Goal: Information Seeking & Learning: Learn about a topic

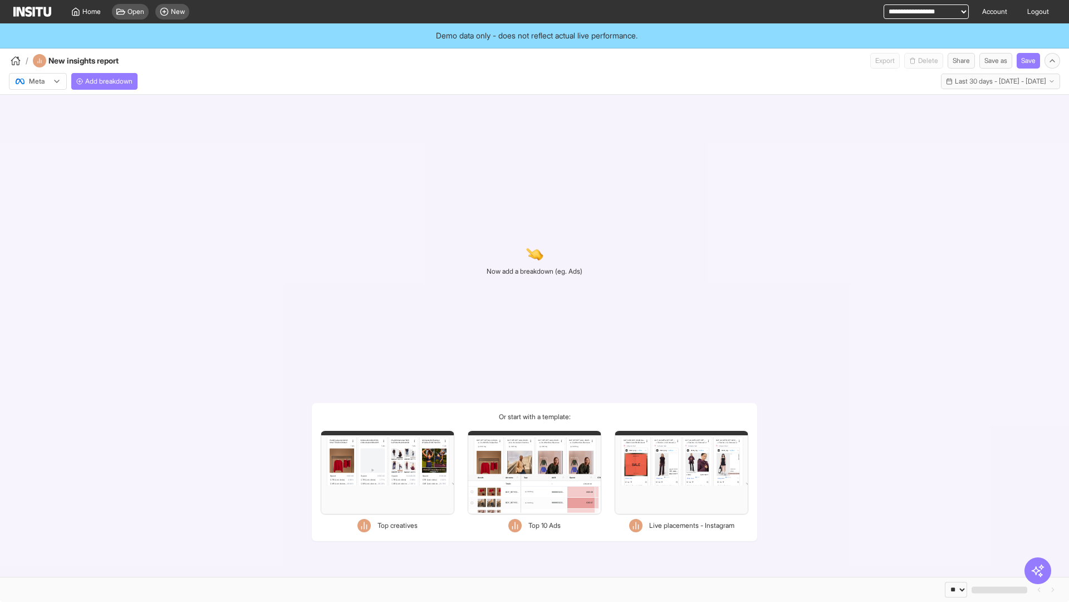
select select "**"
click at [87, 9] on span "Home" at bounding box center [91, 11] width 18 height 9
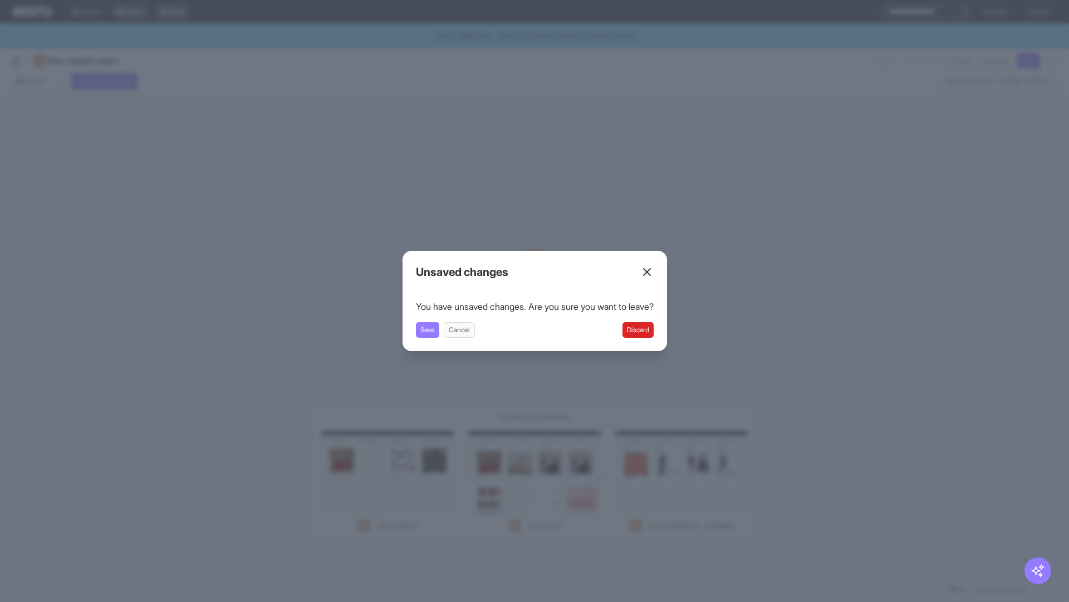
click at [631, 331] on button "Discard" at bounding box center [638, 330] width 31 height 16
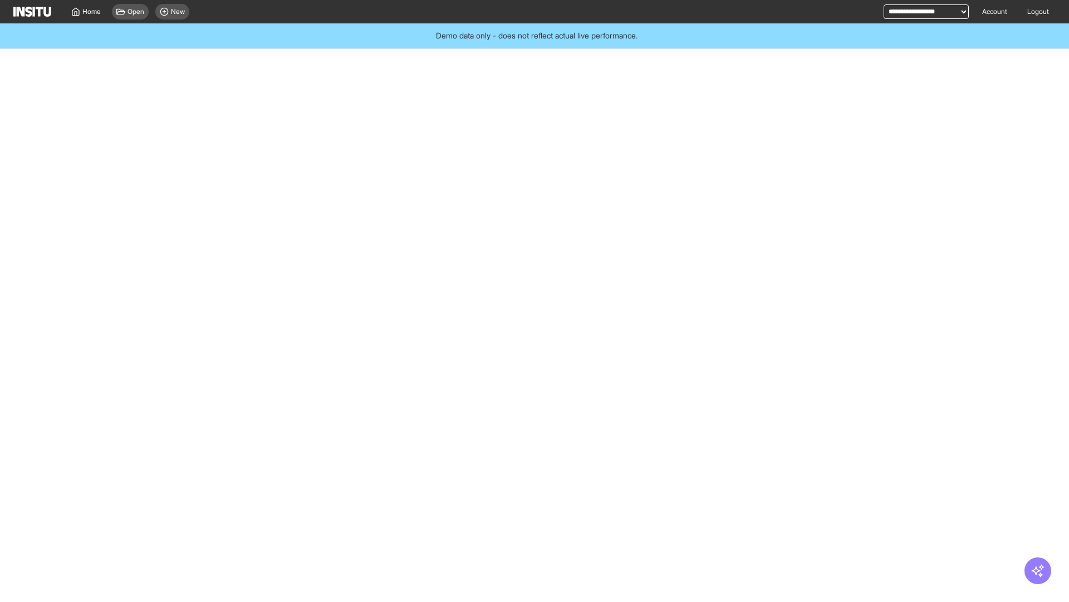
click at [646, 339] on div at bounding box center [534, 333] width 1069 height 535
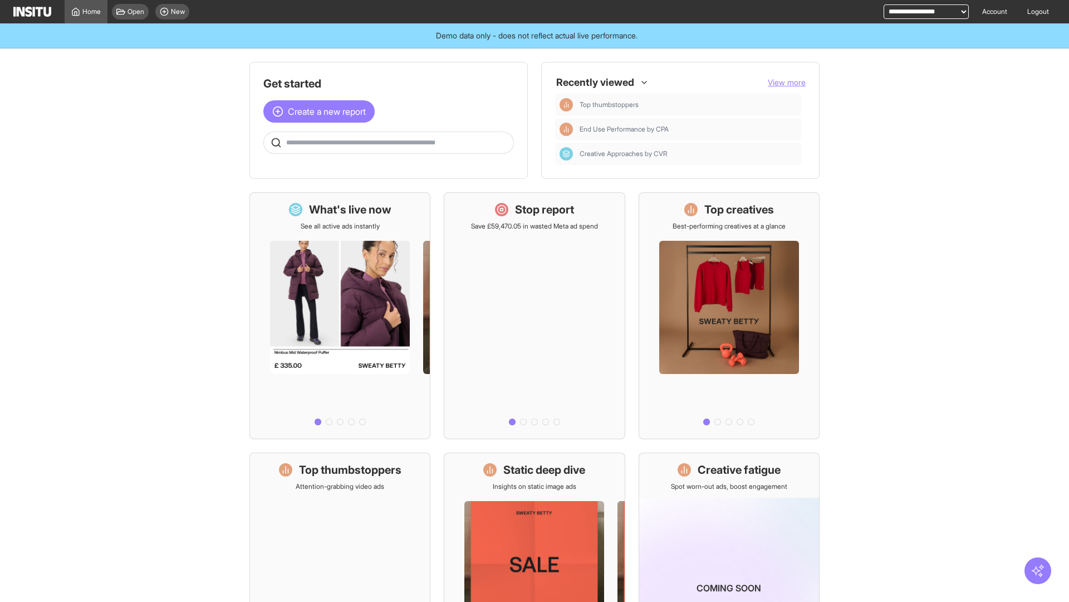
click at [1040, 565] on icon "button" at bounding box center [1038, 570] width 14 height 14
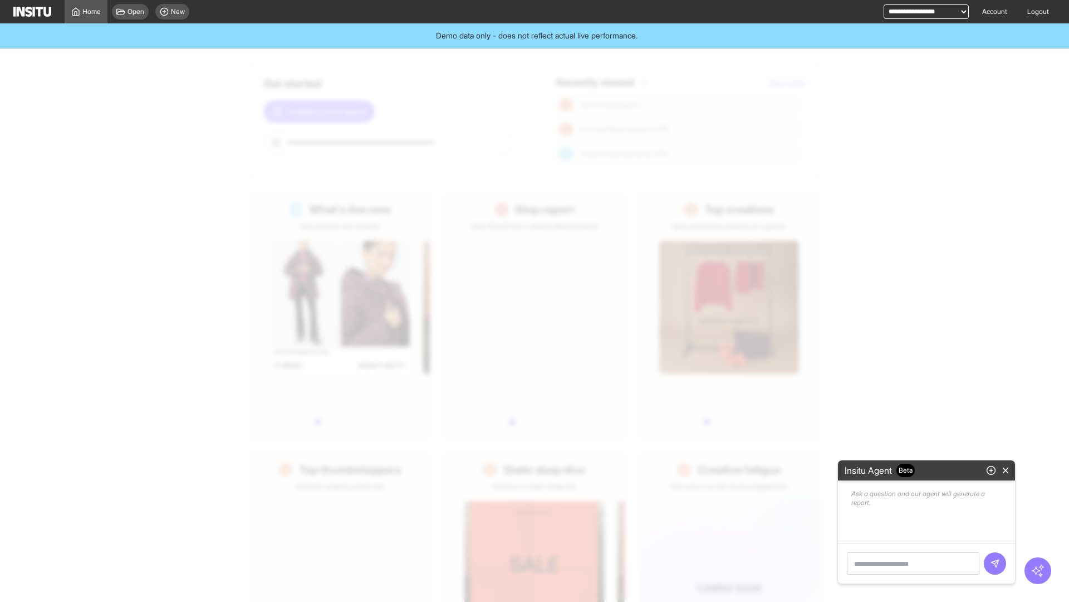
type textarea "**********"
click at [1005, 472] on line "button" at bounding box center [1006, 470] width 5 height 5
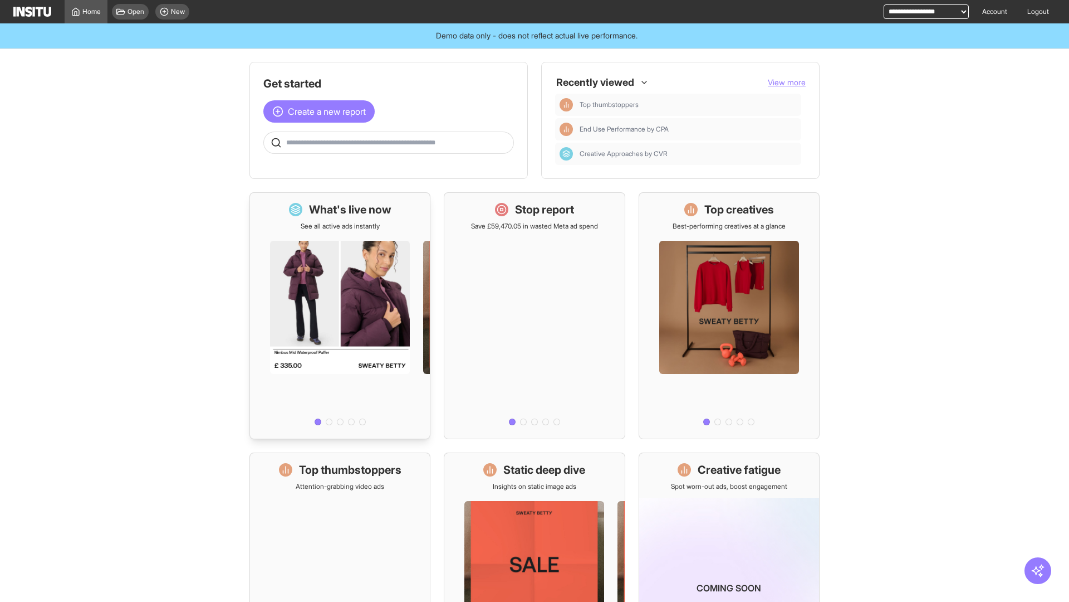
click at [309, 264] on div at bounding box center [340, 330] width 180 height 199
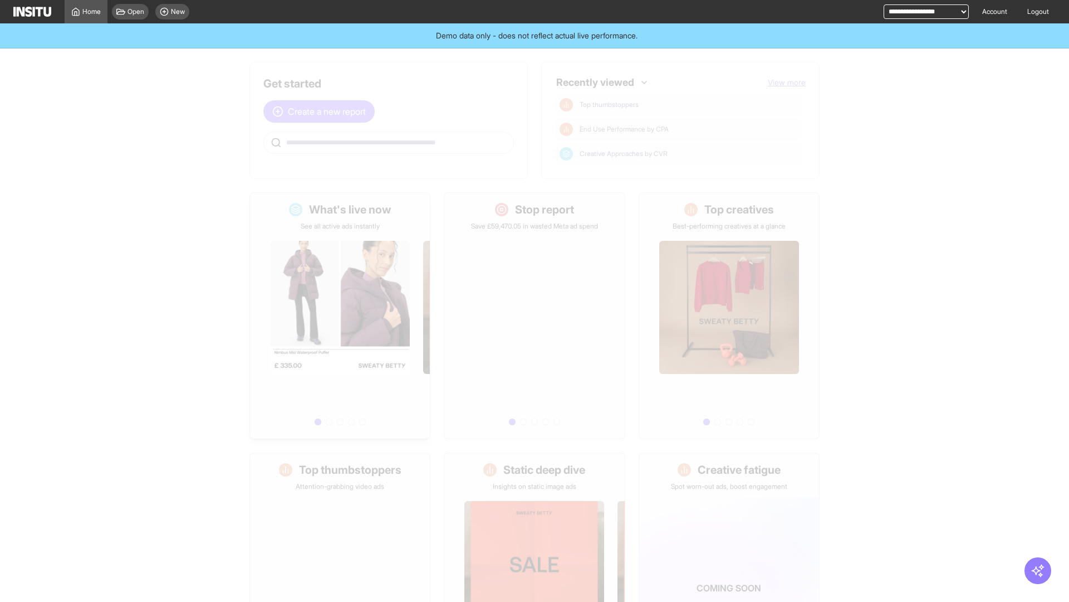
select select "**"
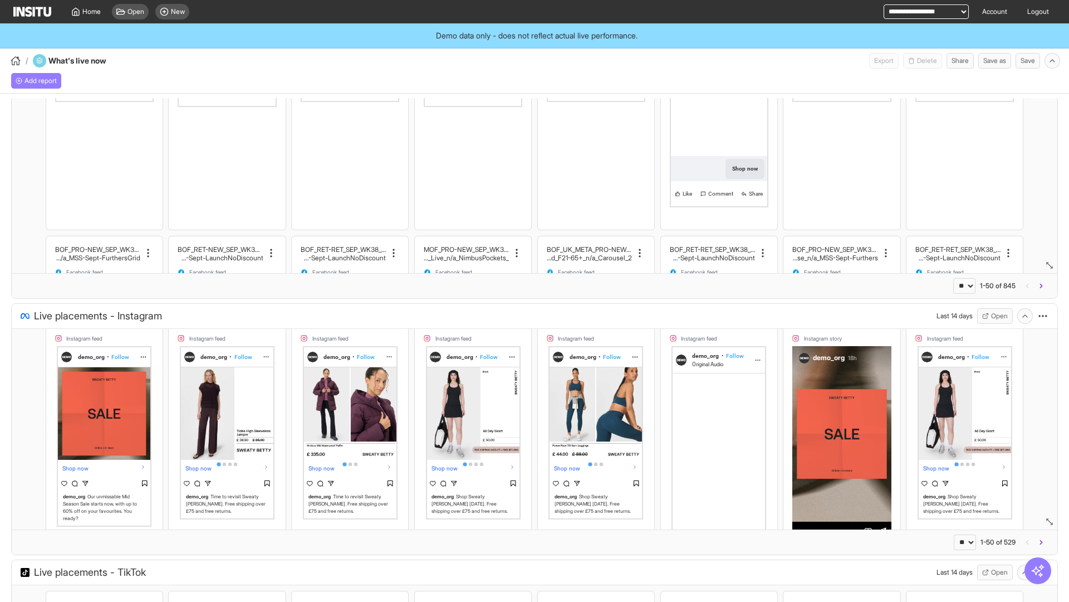
scroll to position [52, 0]
click at [90, 7] on span "Home" at bounding box center [91, 11] width 18 height 9
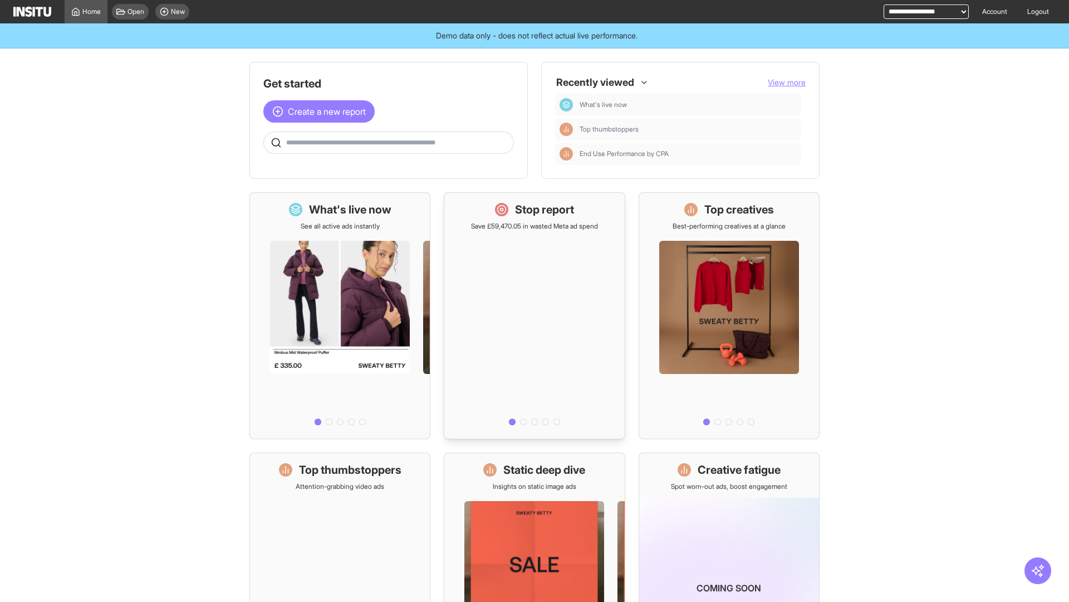
click at [542, 221] on div "Stop report Save £59,470.05 in wasted Meta ad spend" at bounding box center [534, 216] width 127 height 29
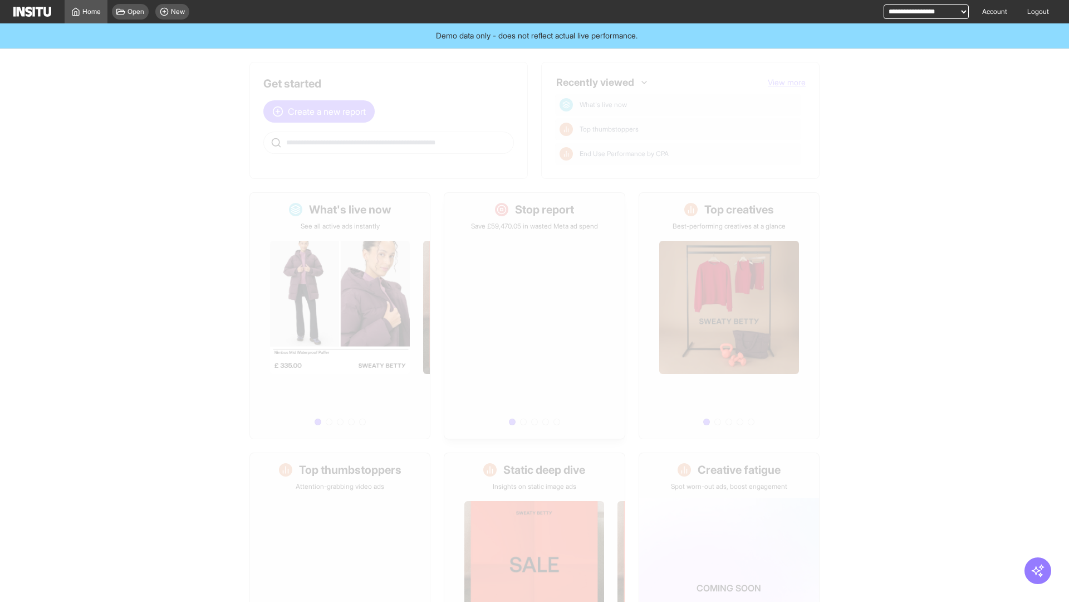
select select "**"
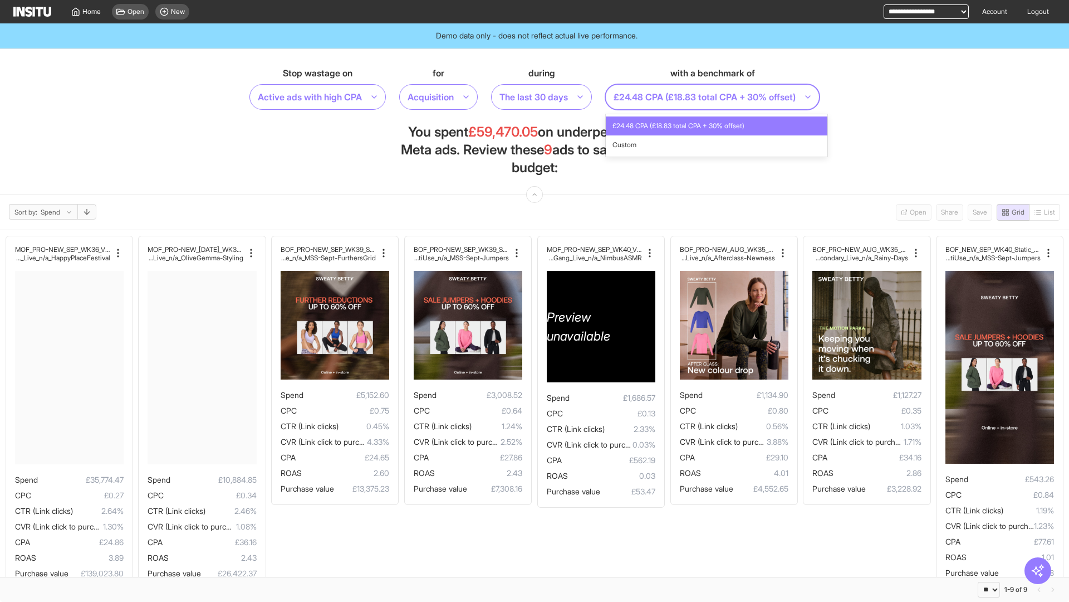
click at [771, 185] on section "Stop wastage on Active ads with high CPA for Acquisition during The last 30 day…" at bounding box center [534, 121] width 1069 height 146
click at [79, 13] on icon at bounding box center [75, 11] width 7 height 7
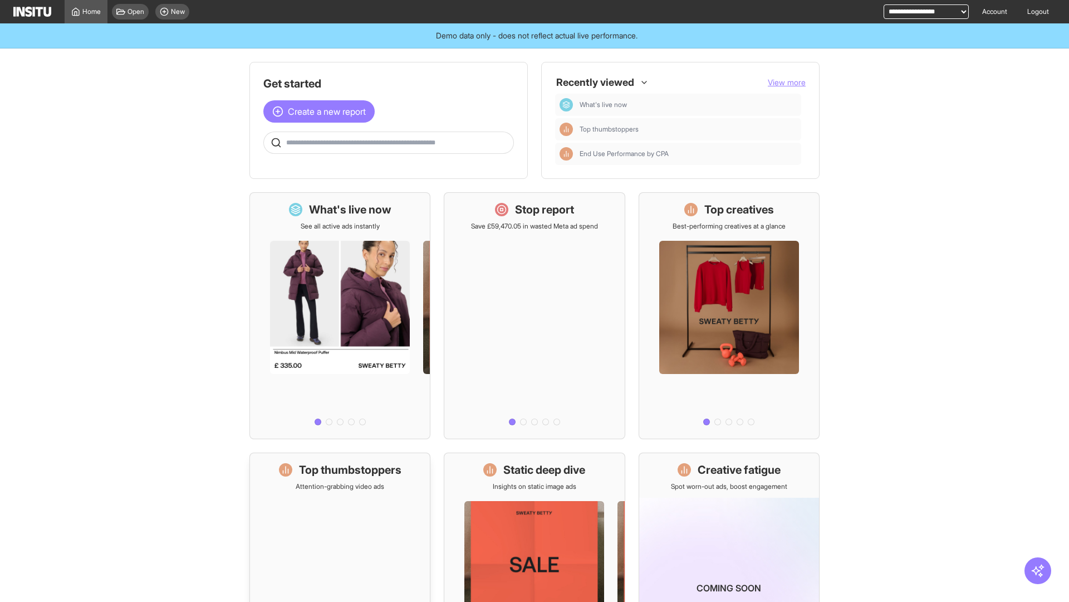
click at [339, 506] on div at bounding box center [340, 590] width 180 height 199
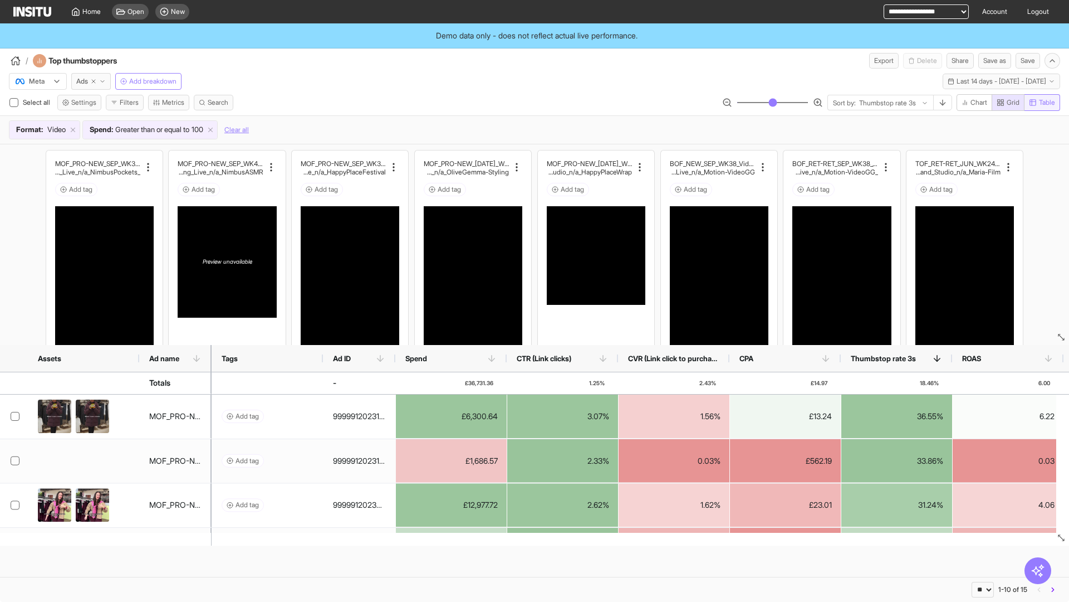
click at [1048, 102] on span "Table" at bounding box center [1047, 102] width 16 height 9
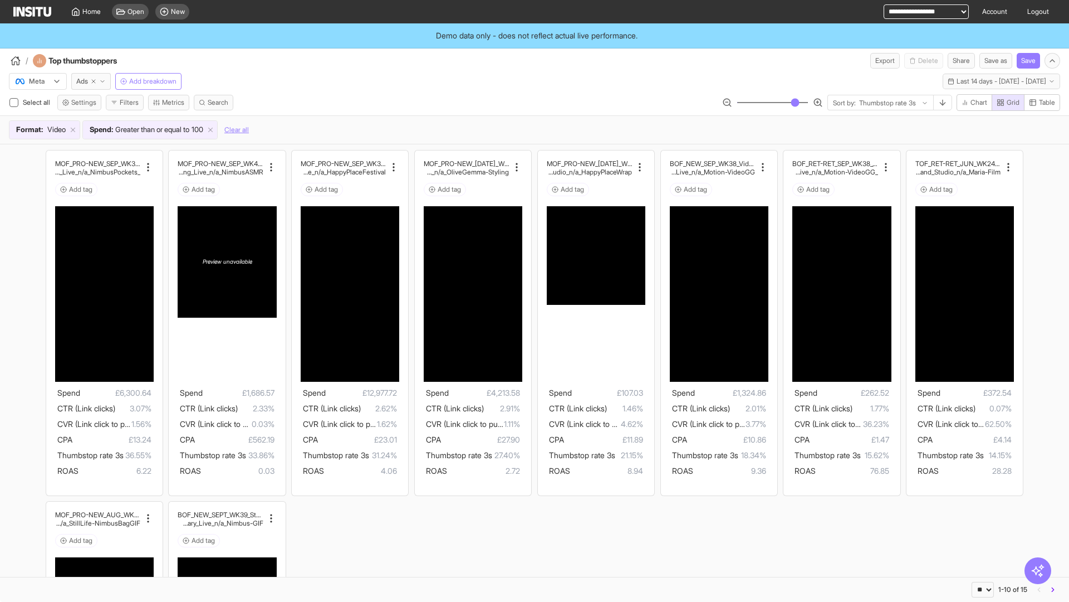
click at [879, 576] on div "MOF_PRO-NEW_SEP_WK39_Video_30sUnder_WeatherWhatever _MultiCat_MultiFran_GangGan…" at bounding box center [534, 498] width 1069 height 708
click at [1001, 104] on icon "button" at bounding box center [1001, 103] width 8 height 8
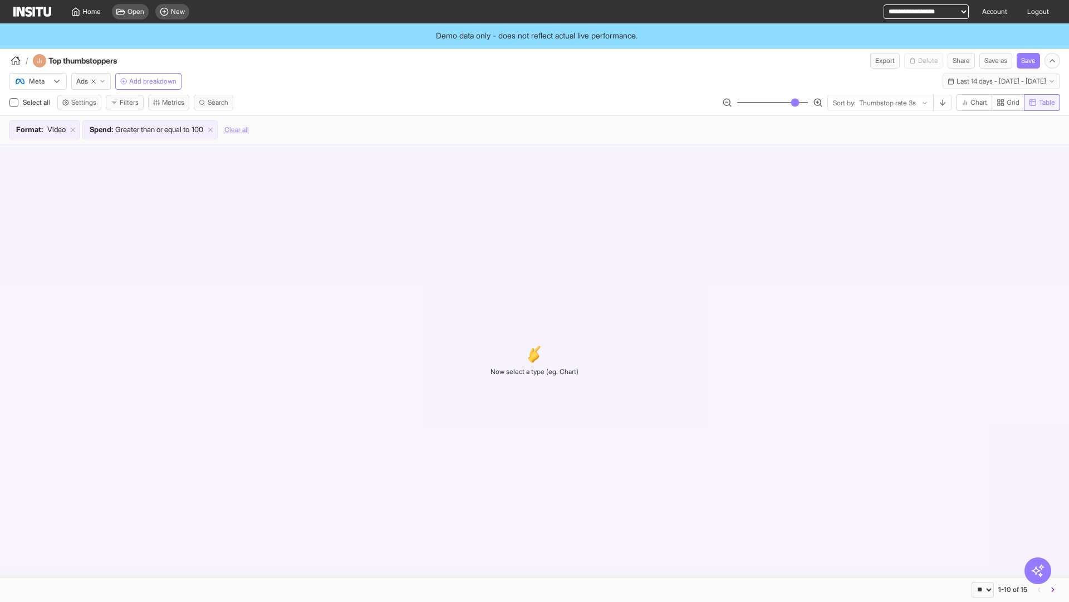
click at [1048, 110] on button "Table" at bounding box center [1042, 102] width 36 height 17
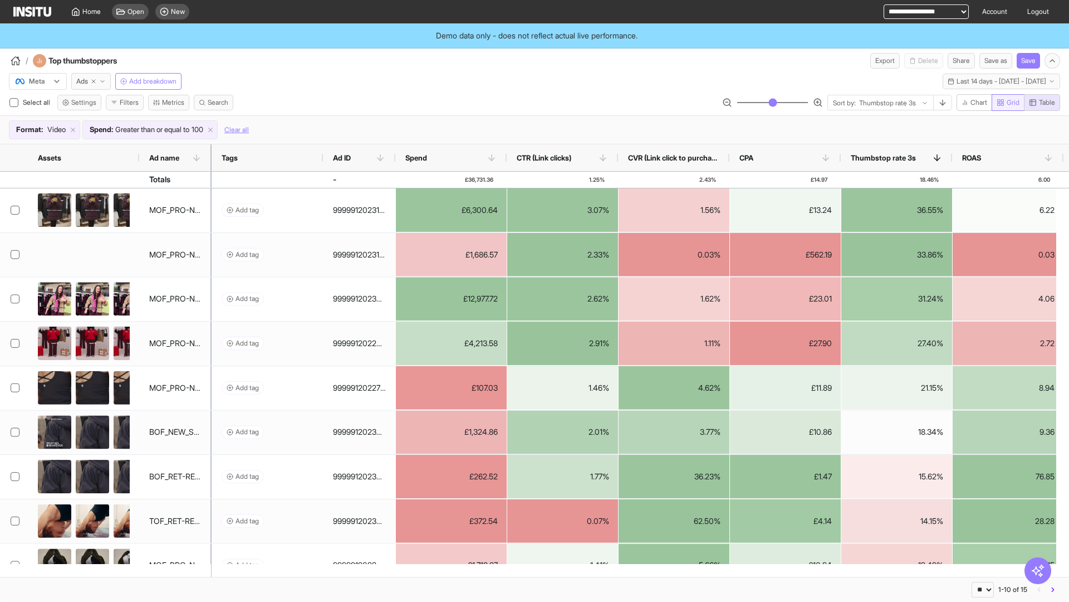
click at [1011, 100] on span "Grid" at bounding box center [1013, 102] width 13 height 9
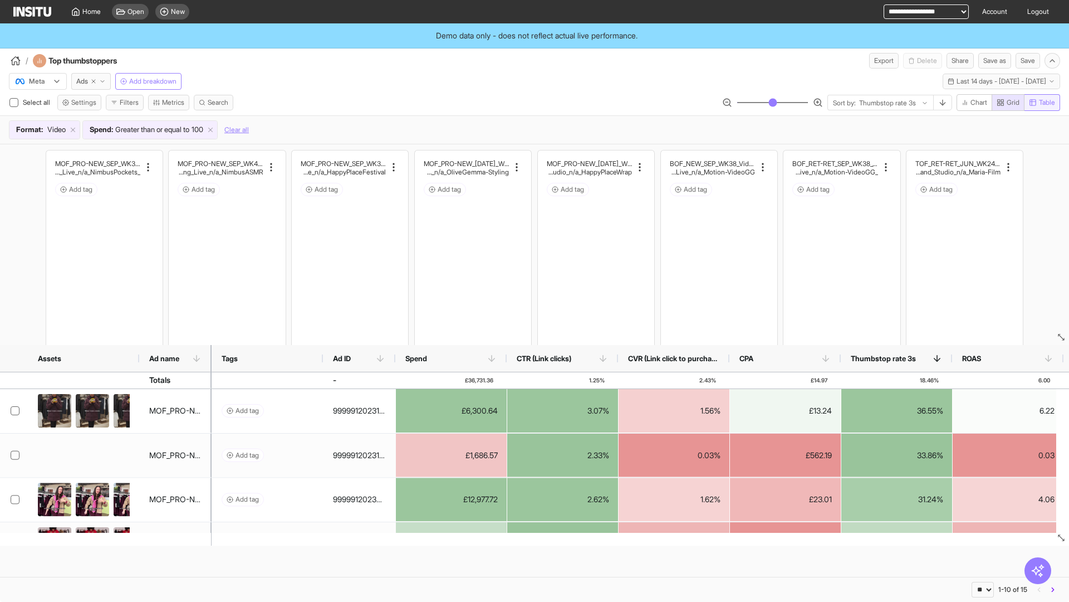
click at [1056, 104] on button "Table" at bounding box center [1043, 102] width 36 height 17
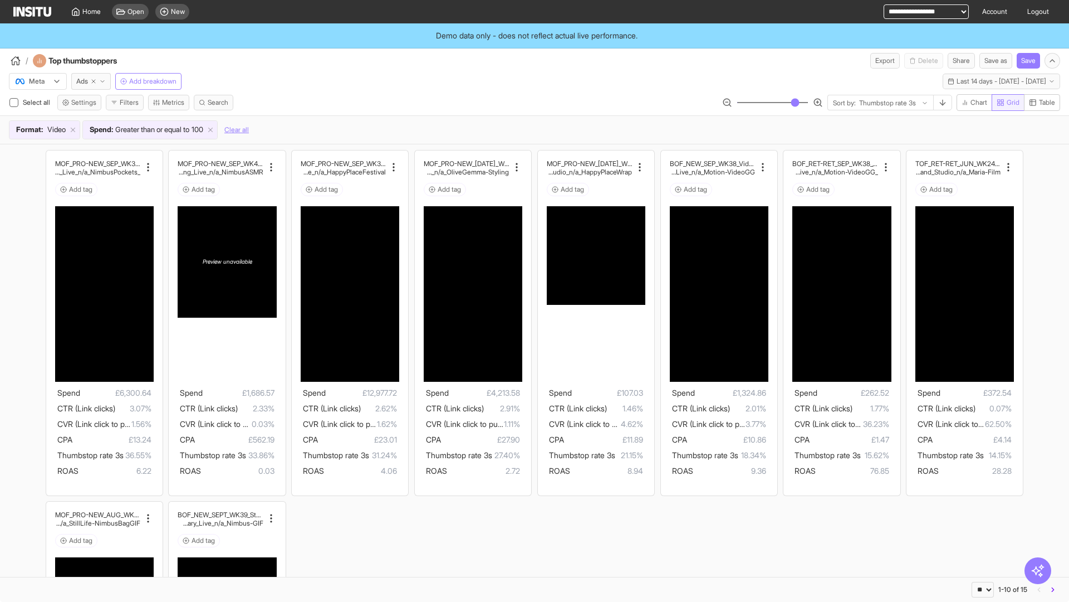
click at [1020, 94] on button "Grid" at bounding box center [1008, 102] width 33 height 17
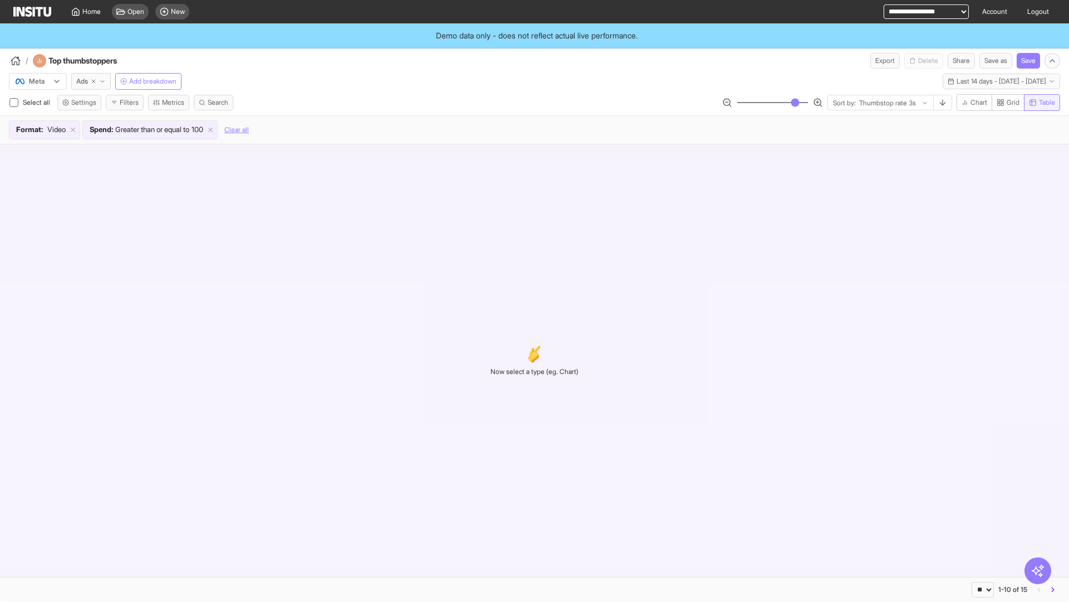
click at [1042, 104] on span "Table" at bounding box center [1047, 102] width 16 height 9
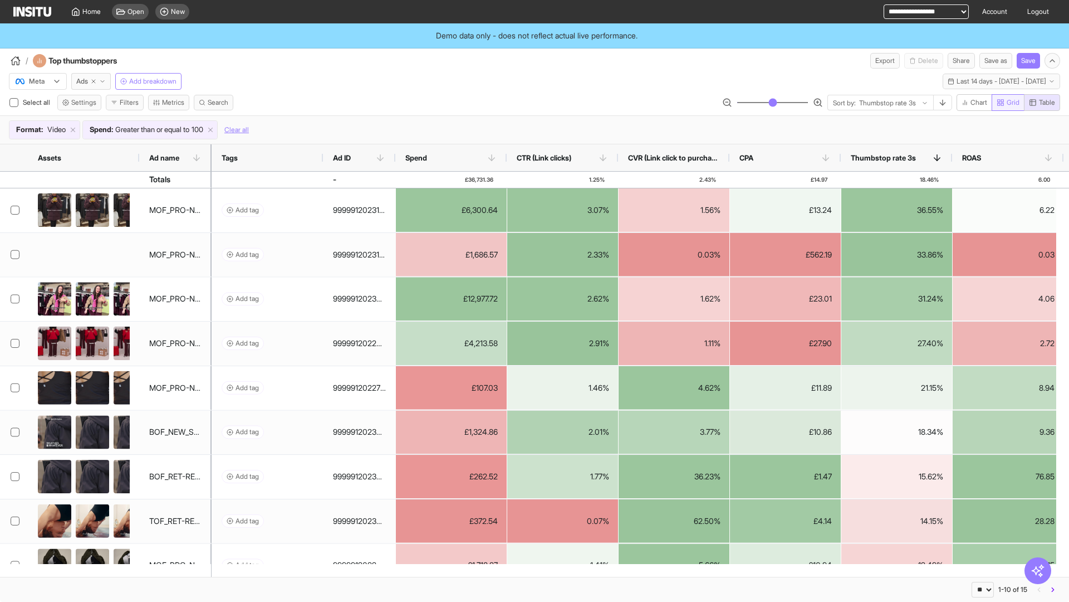
click at [1015, 100] on span "Grid" at bounding box center [1013, 102] width 13 height 9
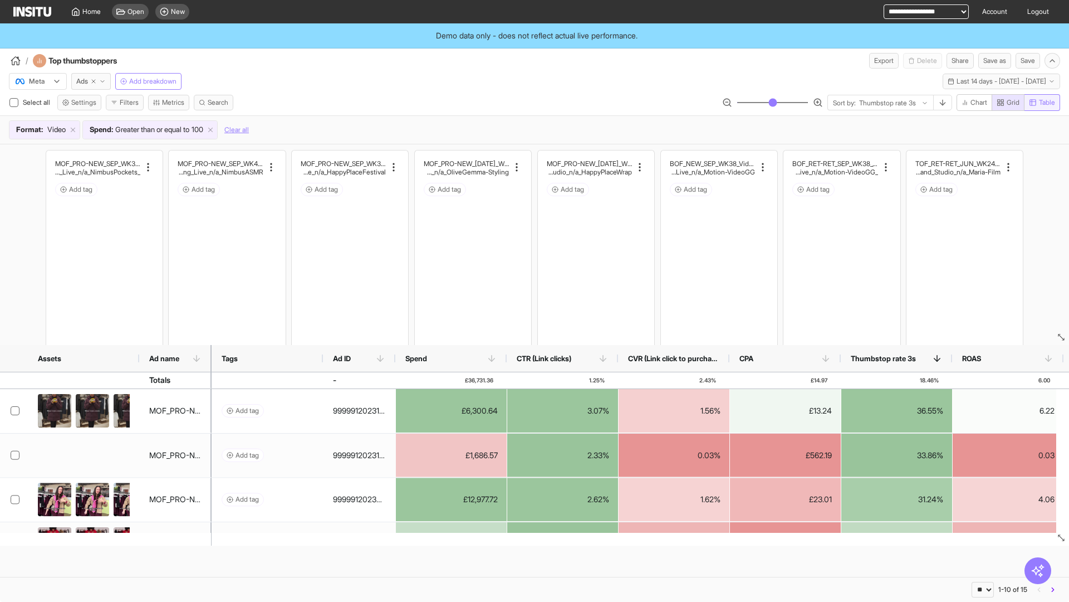
click at [1054, 99] on span "Table" at bounding box center [1047, 102] width 16 height 9
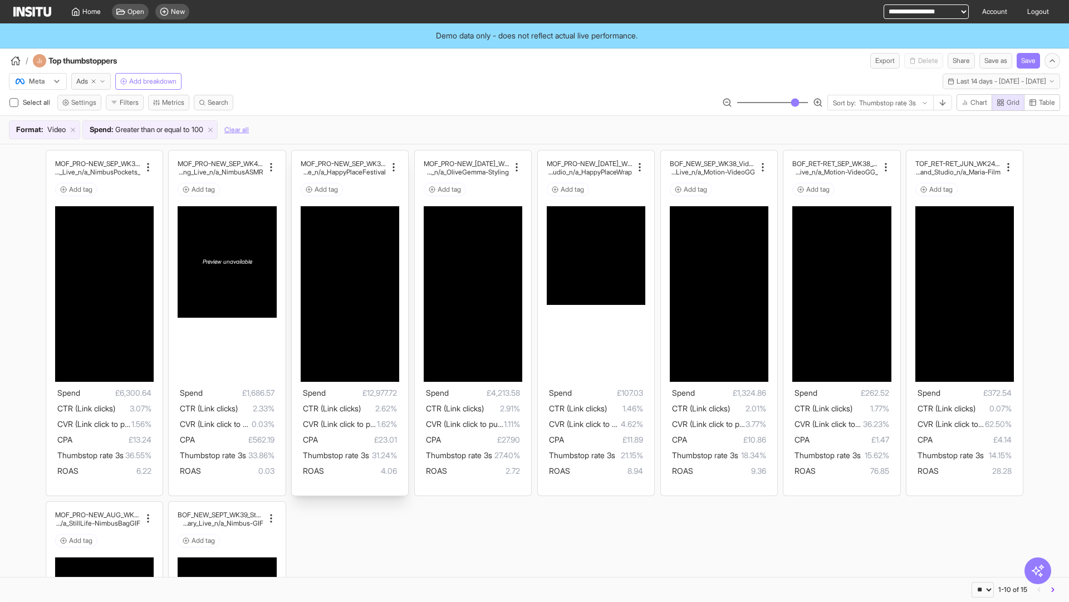
click at [348, 410] on span "CTR (Link clicks)" at bounding box center [332, 407] width 58 height 9
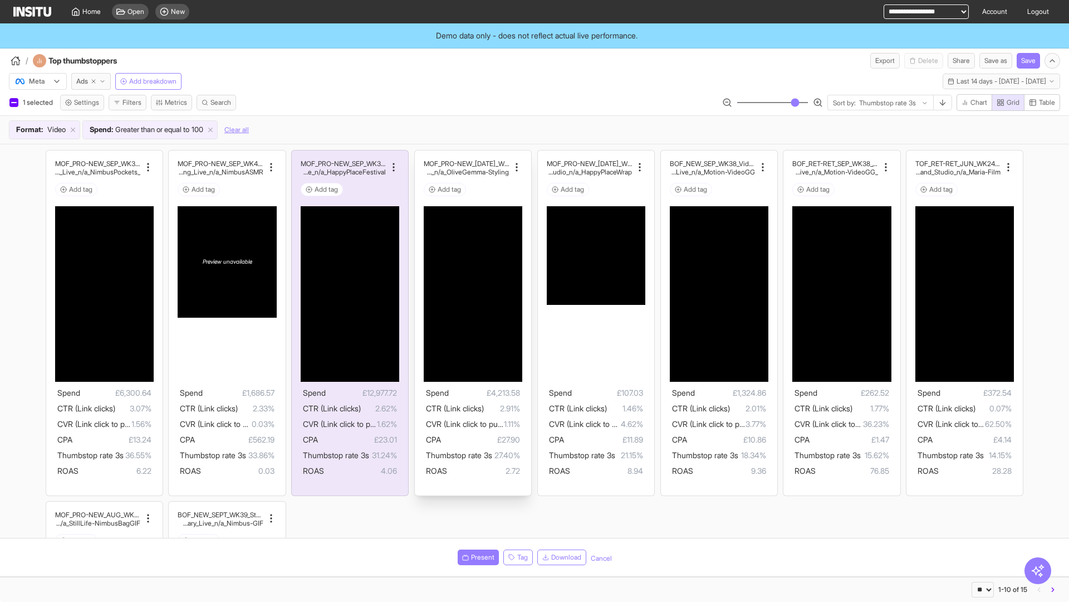
click at [467, 408] on span "CTR (Link clicks)" at bounding box center [455, 407] width 58 height 9
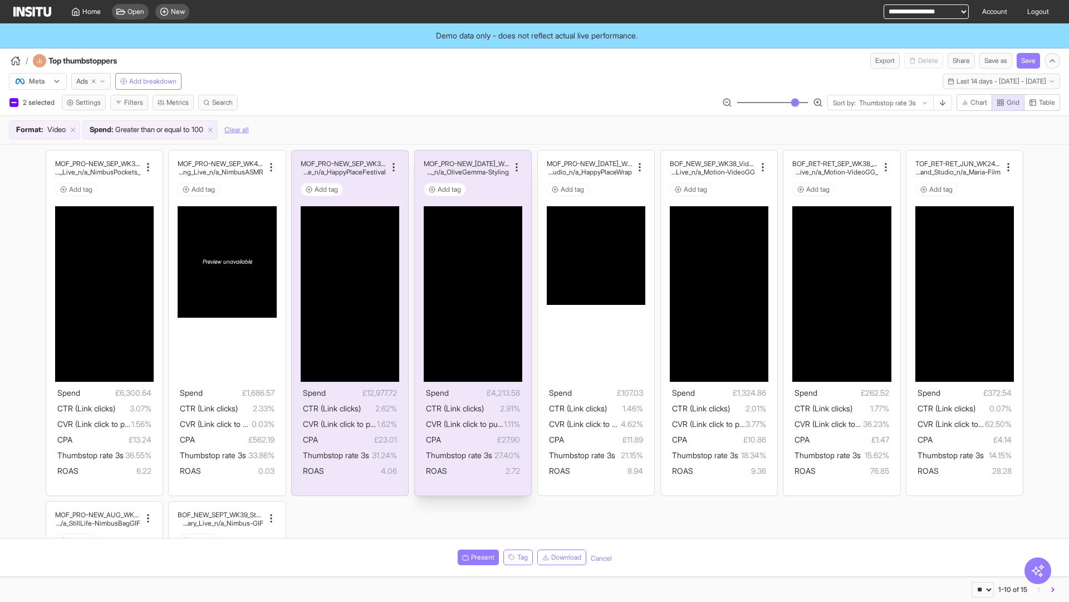
click at [602, 425] on span "CVR (Link click to purchase)" at bounding box center [597, 423] width 97 height 9
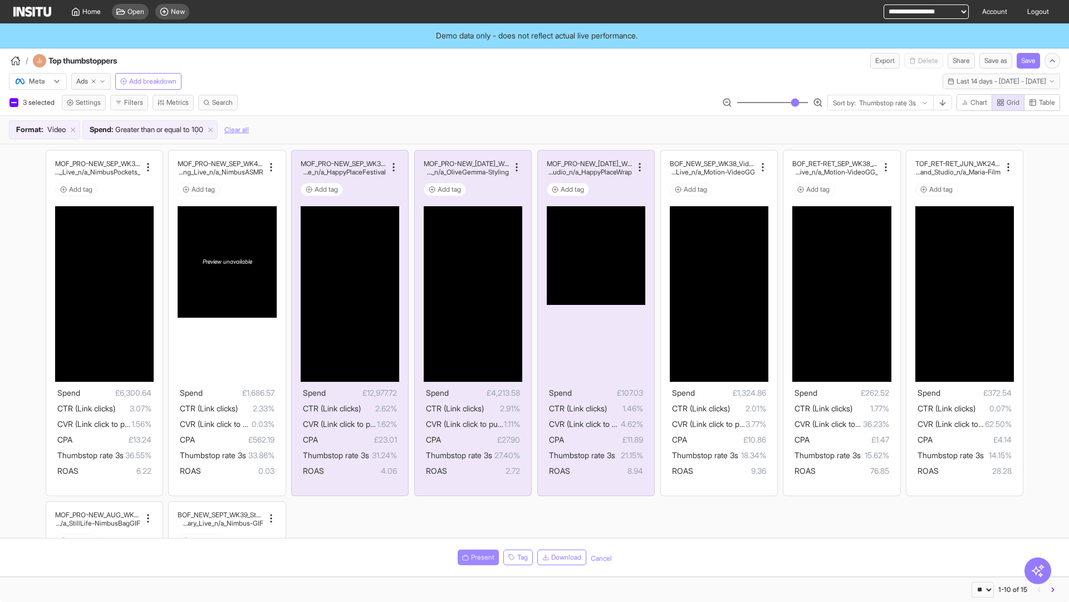
click at [477, 555] on span "Present" at bounding box center [482, 557] width 23 height 9
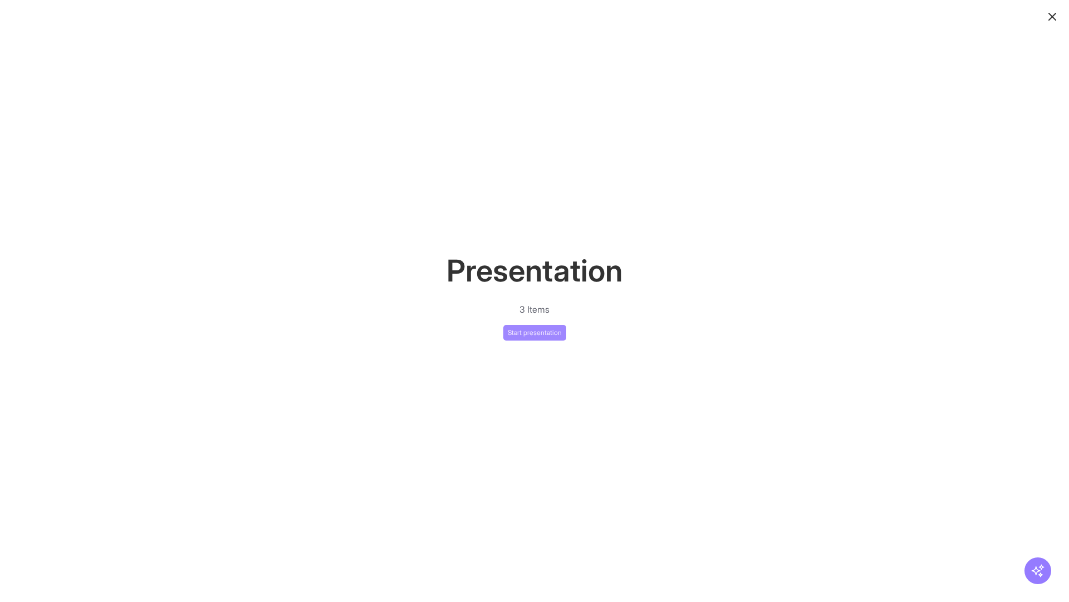
click at [555, 328] on button "Start presentation" at bounding box center [535, 333] width 63 height 16
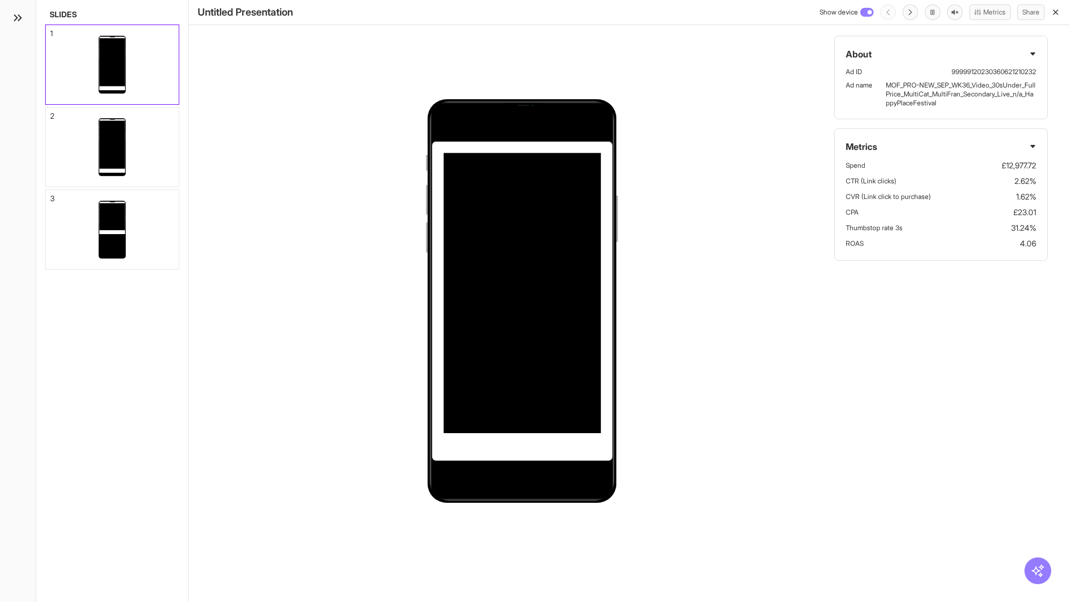
click at [993, 19] on button "Metrics" at bounding box center [990, 12] width 41 height 16
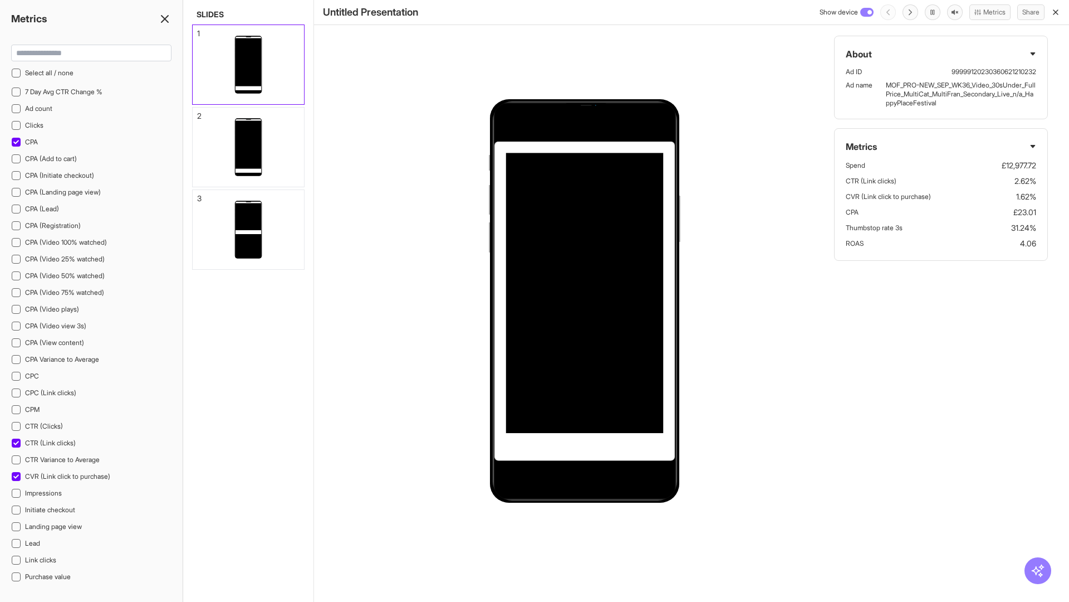
click at [1058, 57] on div "About Ad ID 99999120230360621210232 Ad name MOF_PRO-NEW_SEP_WK36_Video_30sUnder…" at bounding box center [941, 141] width 257 height 283
click at [1025, 80] on ul "Ad ID 99999120230360621210232 Ad name MOF_PRO-NEW_SEP_WK36_Video_30sUnder_FullP…" at bounding box center [941, 87] width 190 height 40
click at [1008, 84] on p "MOF_PRO-NEW_SEP_WK36_Video_30sUnder_FullPrice_MultiCat_MultiFran_Secondary_Live…" at bounding box center [961, 94] width 150 height 27
click at [854, 419] on div "About Ad ID 99999120230360621210232 Ad name MOF_PRO-NEW_SEP_WK36_Video_30sUnder…" at bounding box center [941, 301] width 257 height 602
click at [1058, 12] on icon "button" at bounding box center [1056, 12] width 9 height 9
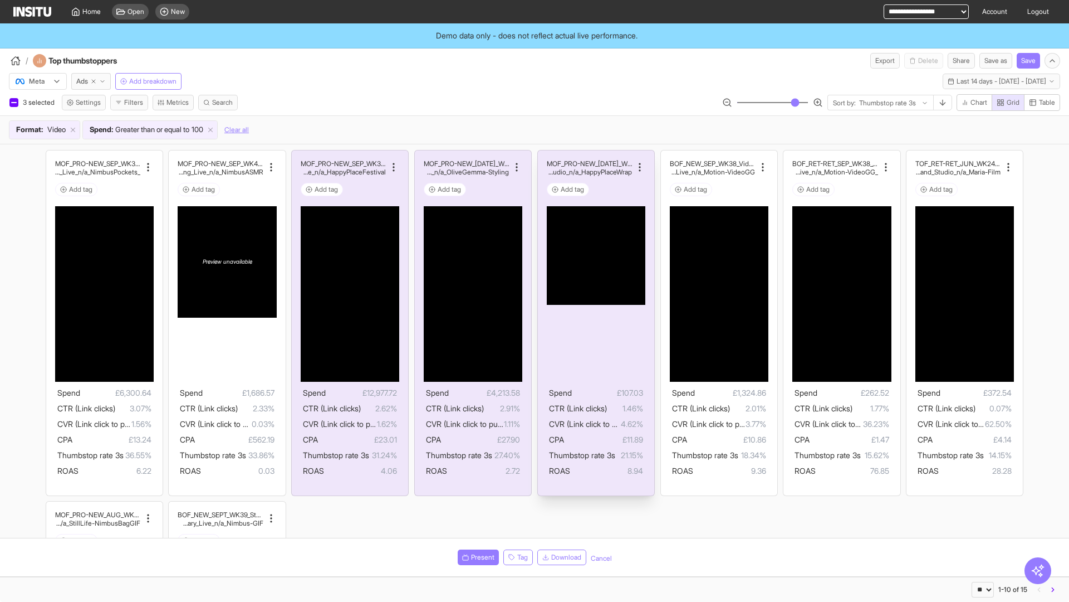
click at [597, 431] on ul "Spend £107.03 CTR (Link clicks) 1.46% CVR (Link click to purchase) 4.62% CPA £1…" at bounding box center [596, 431] width 94 height 91
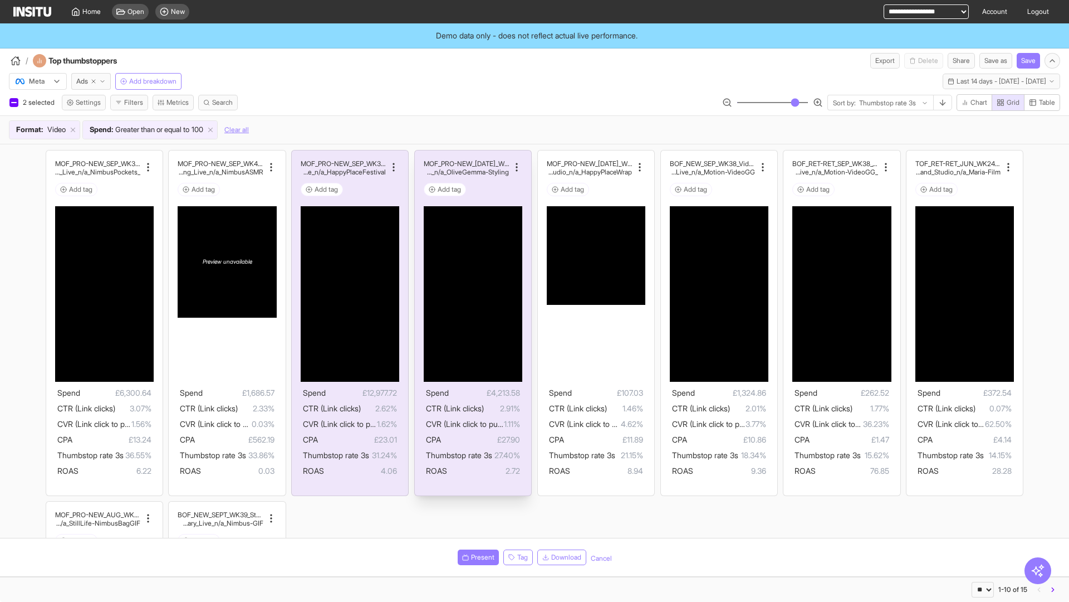
click at [481, 438] on span "£27.90" at bounding box center [480, 439] width 79 height 13
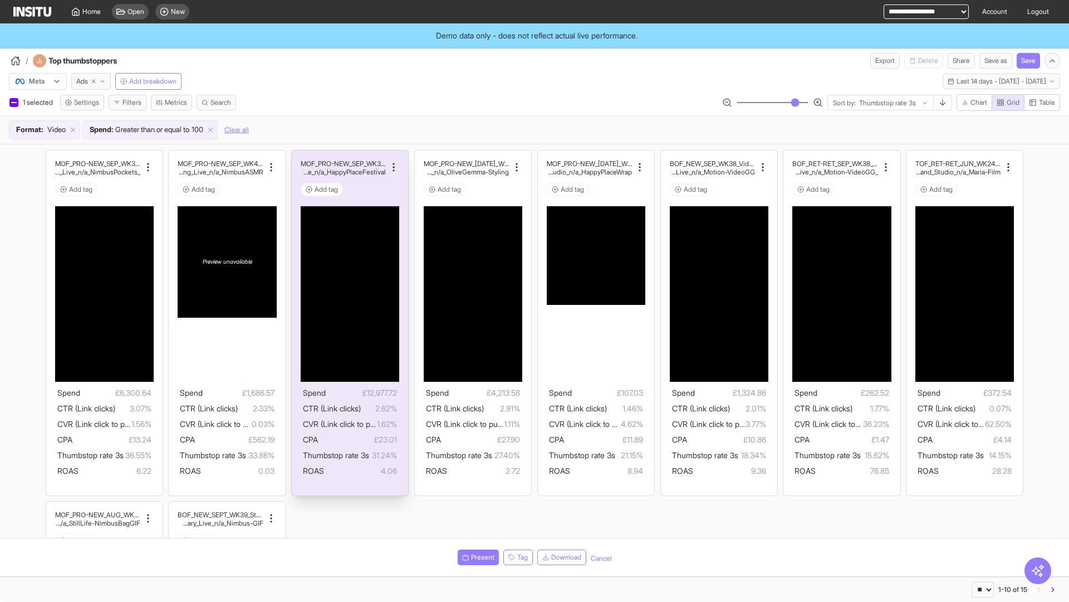
click at [377, 428] on span "1.62%" at bounding box center [387, 423] width 20 height 13
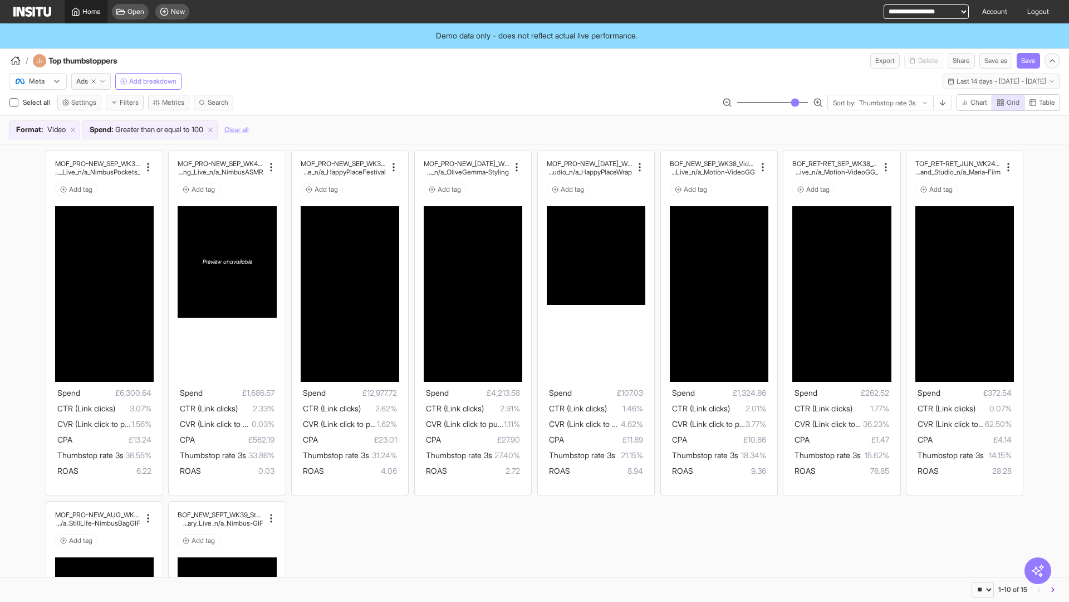
click at [78, 9] on icon at bounding box center [75, 11] width 7 height 7
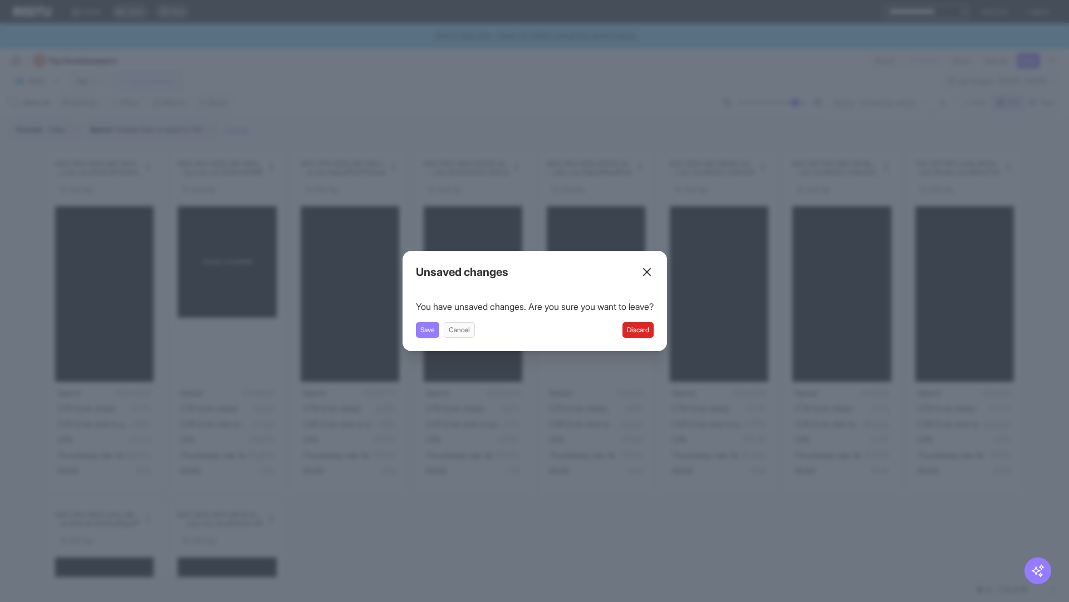
click at [652, 336] on button "Discard" at bounding box center [638, 330] width 31 height 16
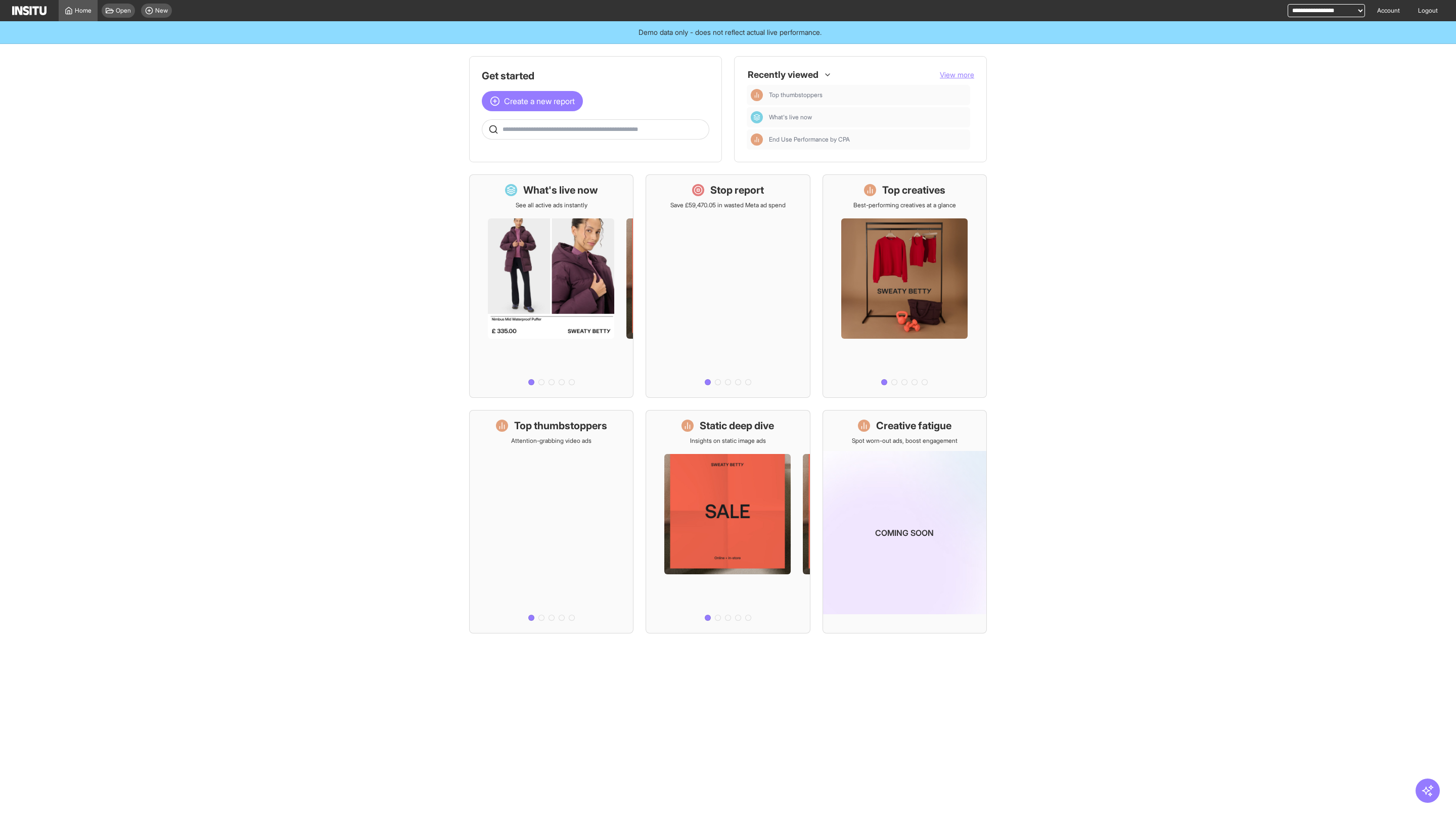
click at [970, 546] on body "**********" at bounding box center [728, 410] width 1456 height 819
